Goal: Task Accomplishment & Management: Complete application form

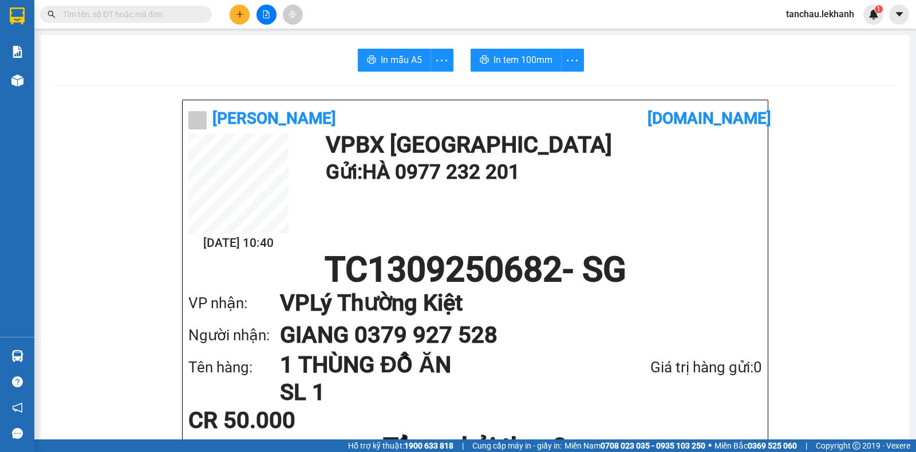
click at [236, 14] on icon "plus" at bounding box center [240, 14] width 8 height 8
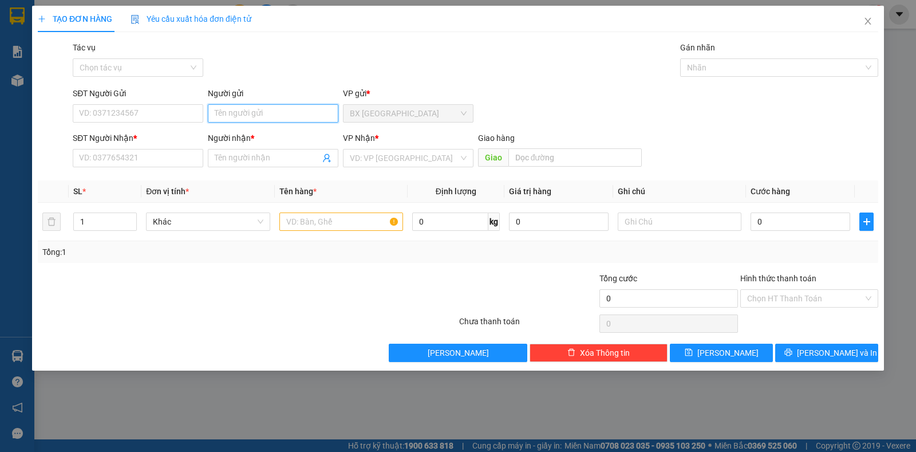
click at [265, 119] on input "Người gửi" at bounding box center [273, 113] width 131 height 18
type input "D"
type input "ĐỨC"
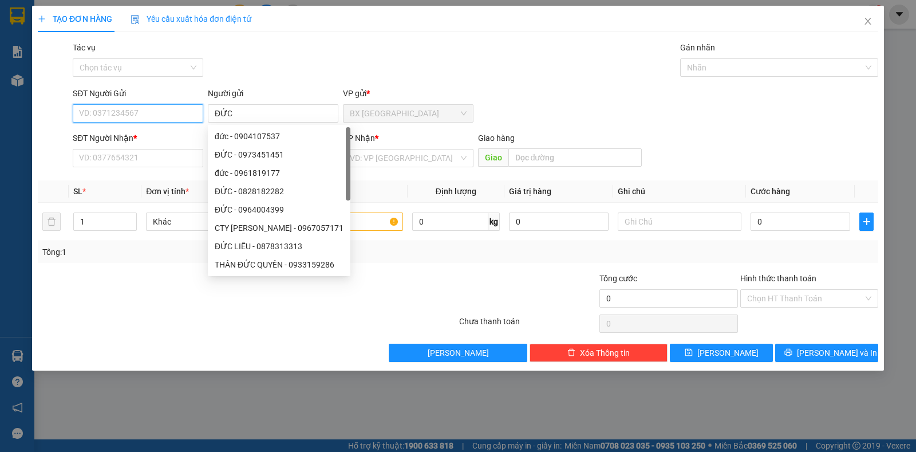
click at [162, 115] on input "SĐT Người Gửi" at bounding box center [138, 113] width 131 height 18
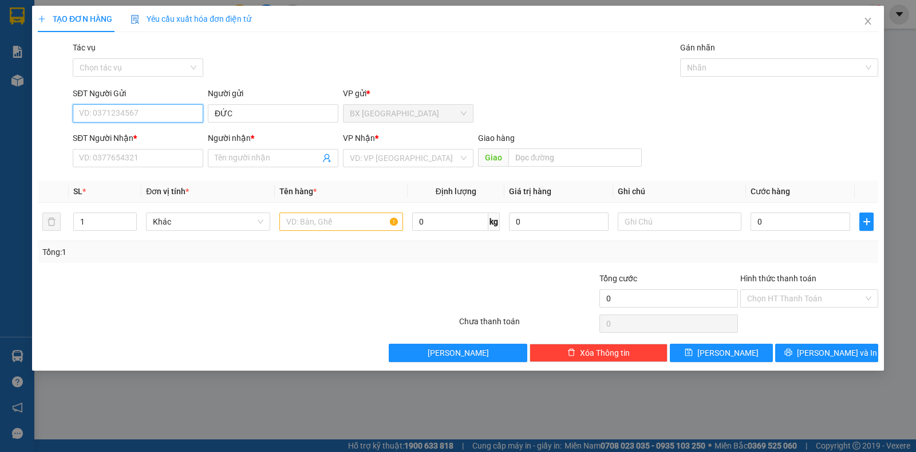
click at [162, 115] on input "SĐT Người Gửi" at bounding box center [138, 113] width 131 height 18
click at [147, 144] on div "0985589134 - [GEOGRAPHIC_DATA]" at bounding box center [144, 136] width 143 height 18
type input "0985589134"
type input "ĐỨC"
type input "0962897746"
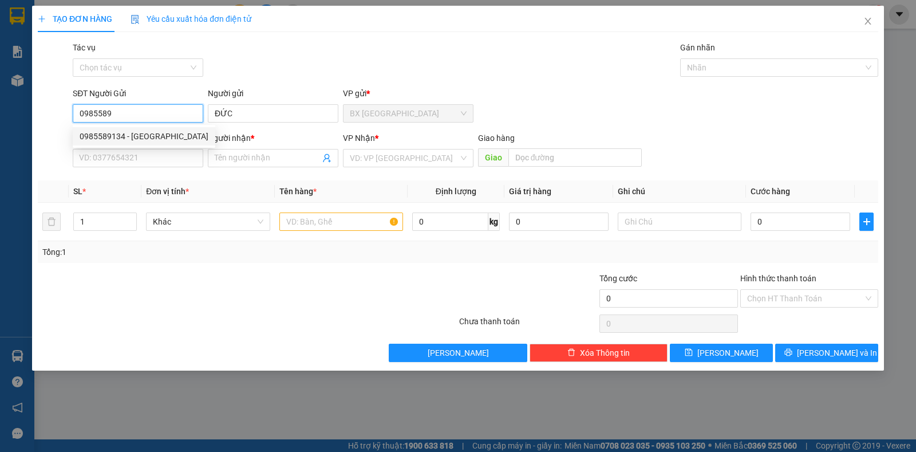
type input "TOÀN"
type input "30.000"
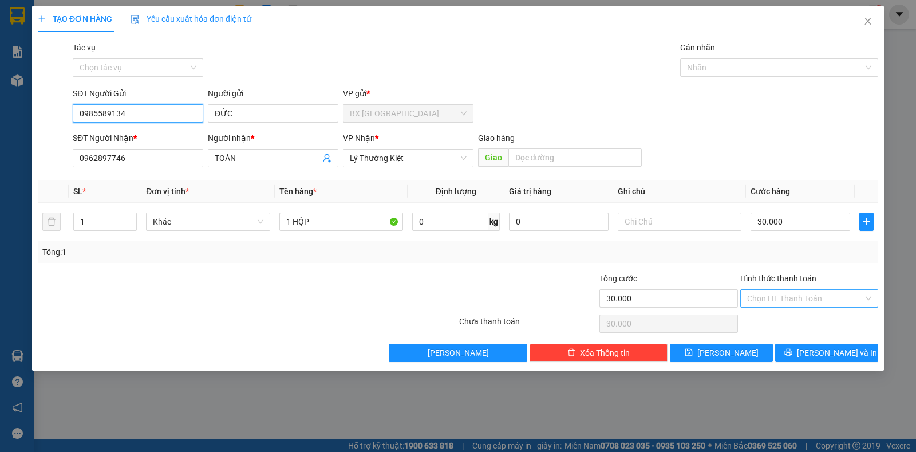
type input "0985589134"
click at [776, 301] on input "Hình thức thanh toán" at bounding box center [805, 298] width 116 height 17
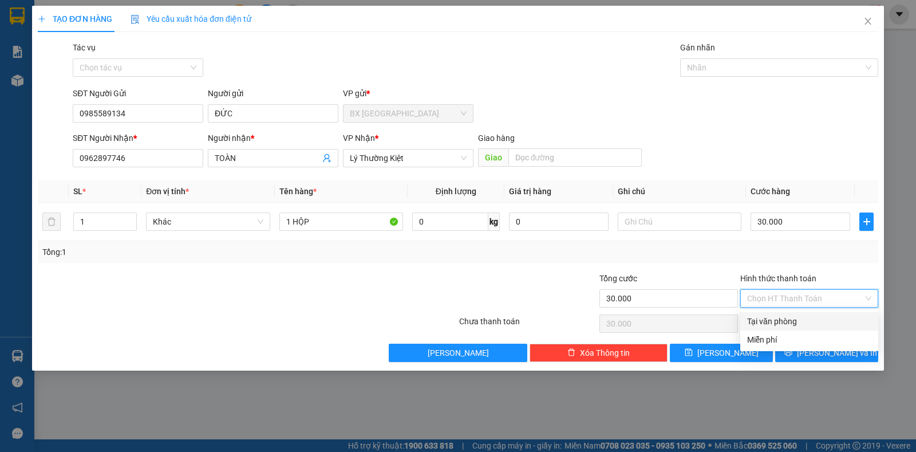
click at [800, 322] on div "Tại văn phòng" at bounding box center [809, 321] width 124 height 13
type input "0"
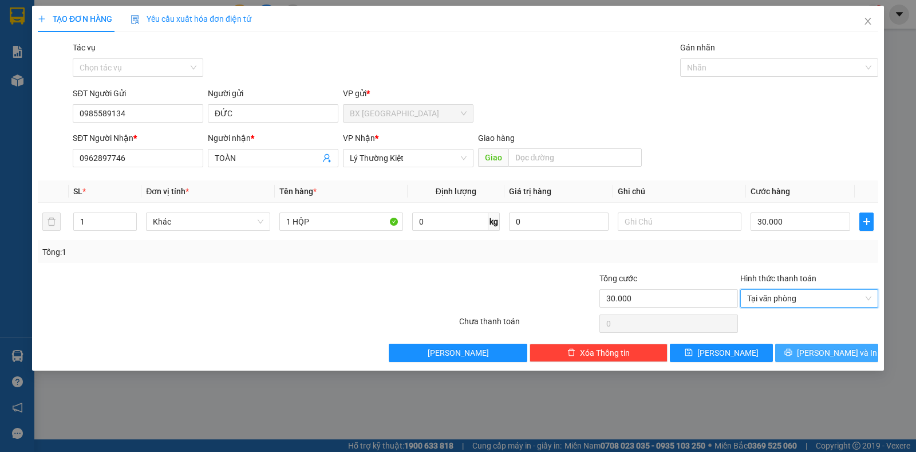
click at [793, 350] on icon "printer" at bounding box center [788, 352] width 8 height 8
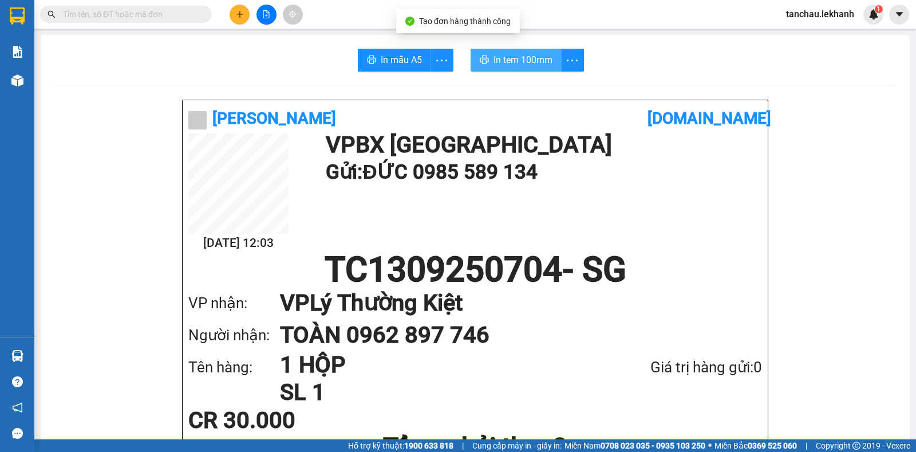
click at [525, 64] on span "In tem 100mm" at bounding box center [523, 60] width 59 height 14
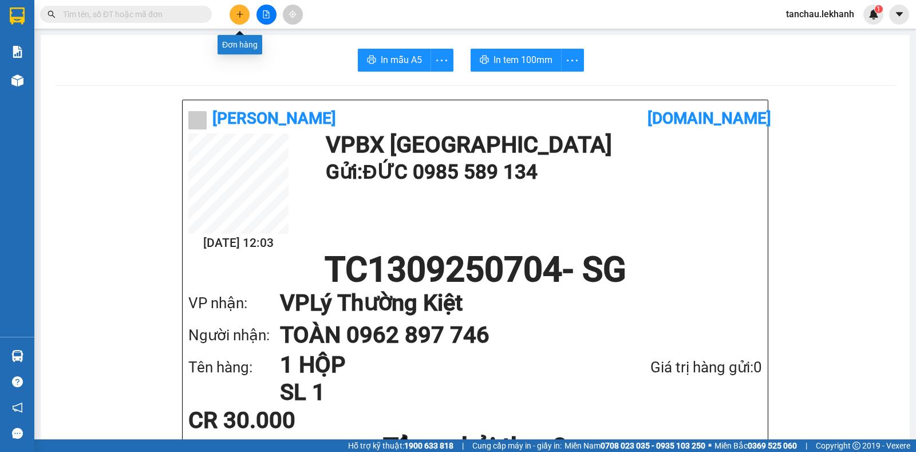
click at [241, 15] on icon "plus" at bounding box center [240, 14] width 8 height 8
